Goal: Transaction & Acquisition: Purchase product/service

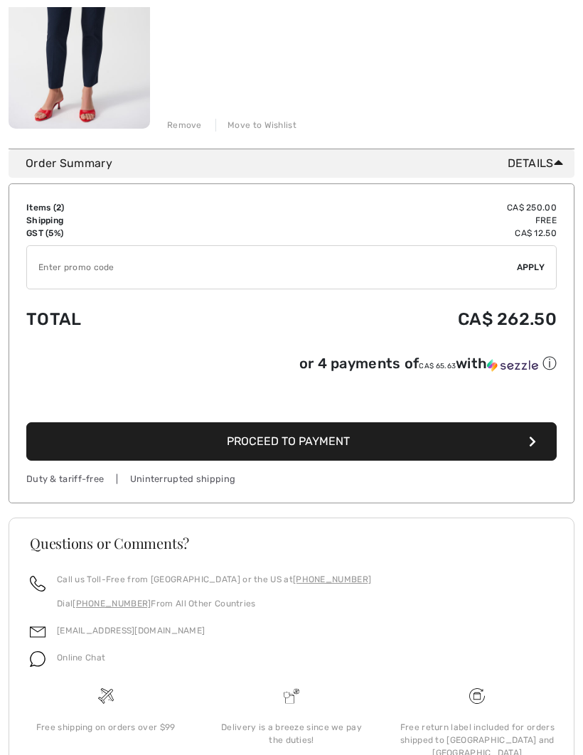
scroll to position [542, 0]
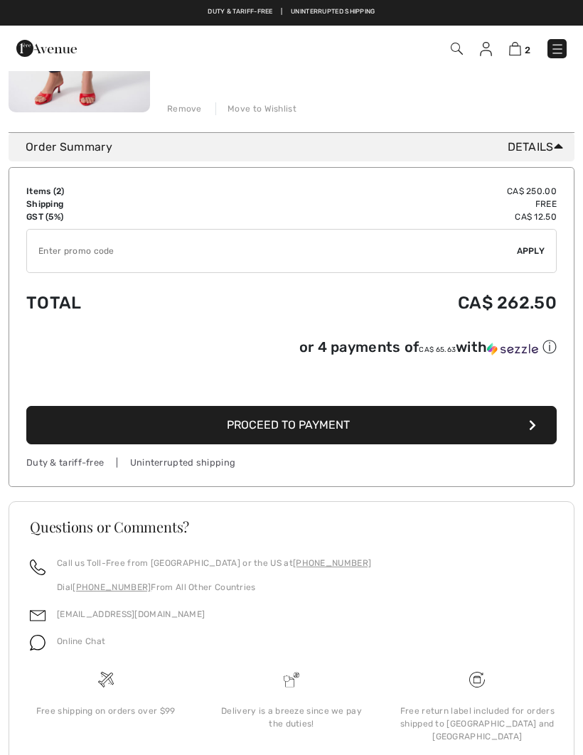
click at [461, 437] on button "Proceed to Payment" at bounding box center [291, 425] width 530 height 38
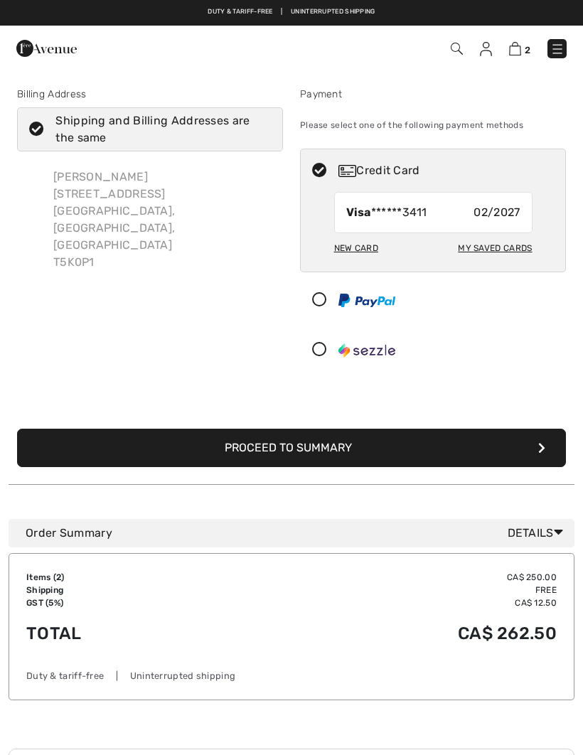
click at [542, 439] on button "Proceed to Summary" at bounding box center [291, 448] width 549 height 38
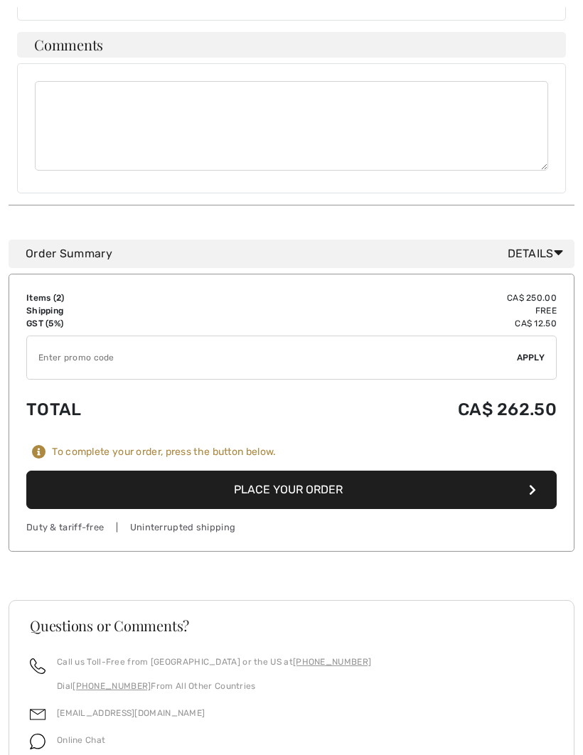
scroll to position [671, 0]
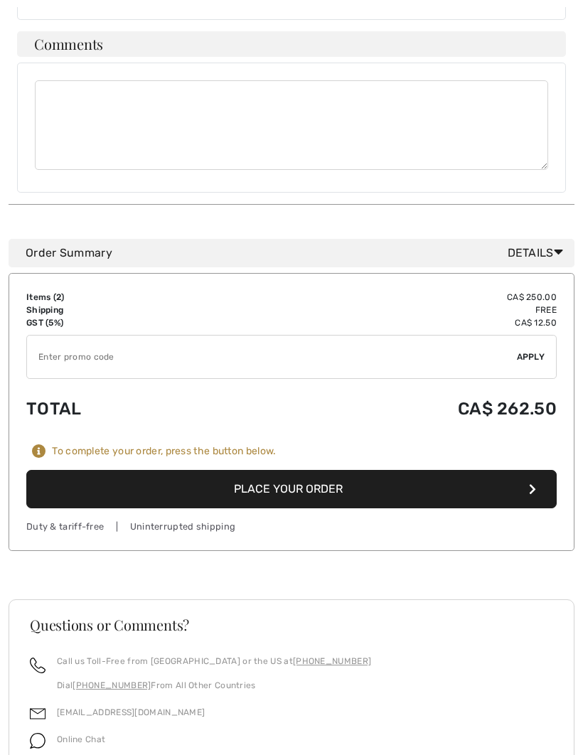
click at [538, 470] on button "Place Your Order" at bounding box center [291, 489] width 530 height 38
